Goal: Task Accomplishment & Management: Manage account settings

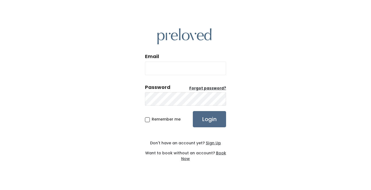
click at [196, 64] on input "Email" at bounding box center [185, 69] width 81 height 14
type input "[EMAIL_ADDRESS][DOMAIN_NAME]"
click at [204, 128] on div "Email [EMAIL_ADDRESS][DOMAIN_NAME] Password Forgot password? Remember me Login …" at bounding box center [185, 95] width 81 height 160
click at [204, 123] on input "Login" at bounding box center [209, 119] width 33 height 16
